Goal: Find contact information: Find contact information

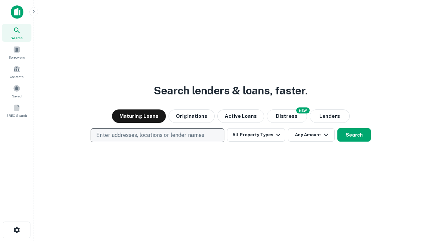
click at [157, 135] on p "Enter addresses, locations or lender names" at bounding box center [150, 135] width 108 height 8
type input "**********"
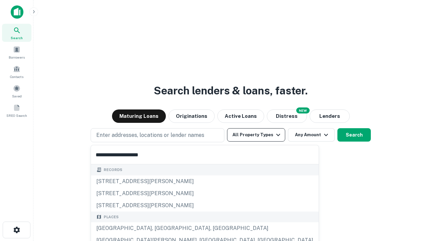
click at [160, 228] on div "Santa Monica, CA, USA" at bounding box center [205, 228] width 228 height 12
click at [256, 135] on button "All Property Types" at bounding box center [256, 134] width 58 height 13
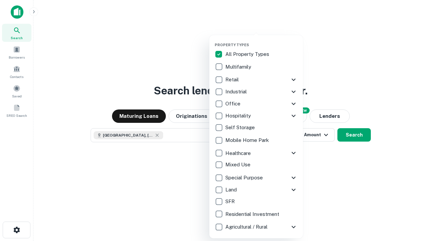
click at [262, 40] on button "button" at bounding box center [262, 40] width 94 height 0
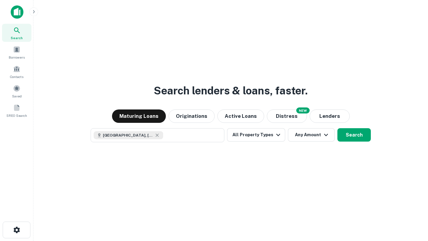
scroll to position [11, 0]
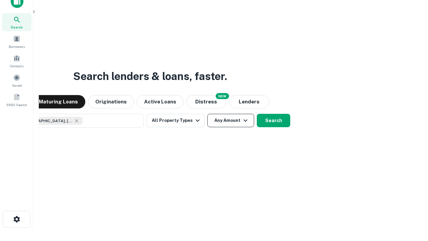
click at [208, 114] on button "Any Amount" at bounding box center [231, 120] width 47 height 13
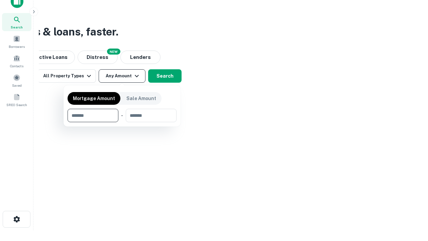
type input "*******"
click at [122, 122] on button "button" at bounding box center [122, 122] width 109 height 0
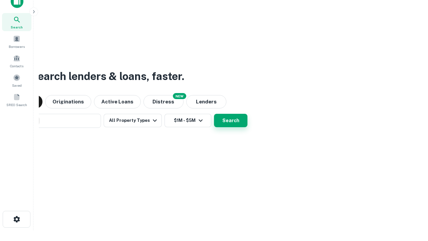
click at [214, 114] on button "Search" at bounding box center [230, 120] width 33 height 13
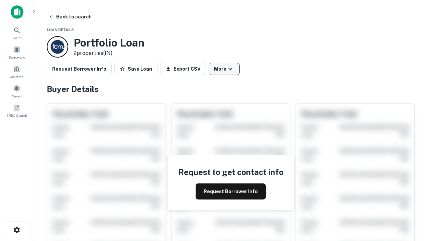
click at [224, 69] on button "More" at bounding box center [224, 69] width 31 height 12
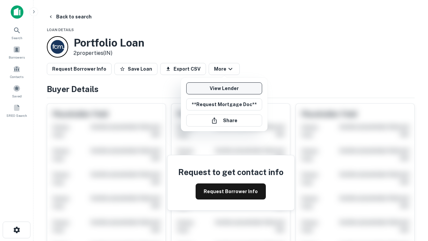
click at [224, 88] on link "View Lender" at bounding box center [224, 88] width 76 height 12
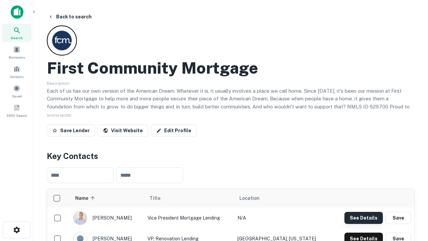
click at [364, 218] on button "See Details" at bounding box center [364, 218] width 38 height 12
click at [16, 230] on icon "button" at bounding box center [17, 230] width 8 height 8
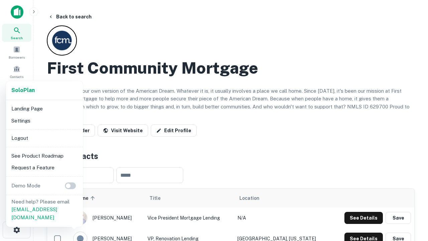
click at [44, 138] on li "Logout" at bounding box center [45, 138] width 72 height 12
